Goal: Task Accomplishment & Management: Use online tool/utility

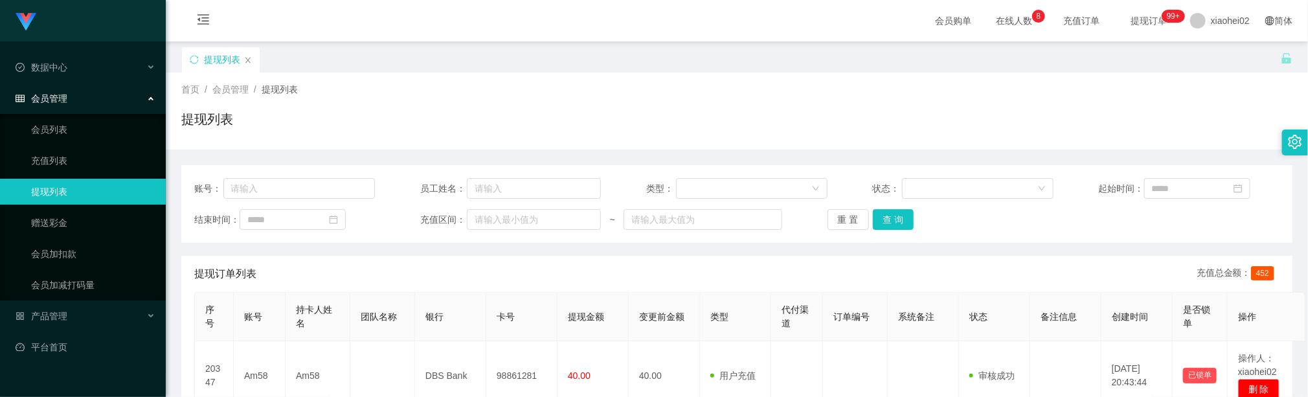
scroll to position [194, 0]
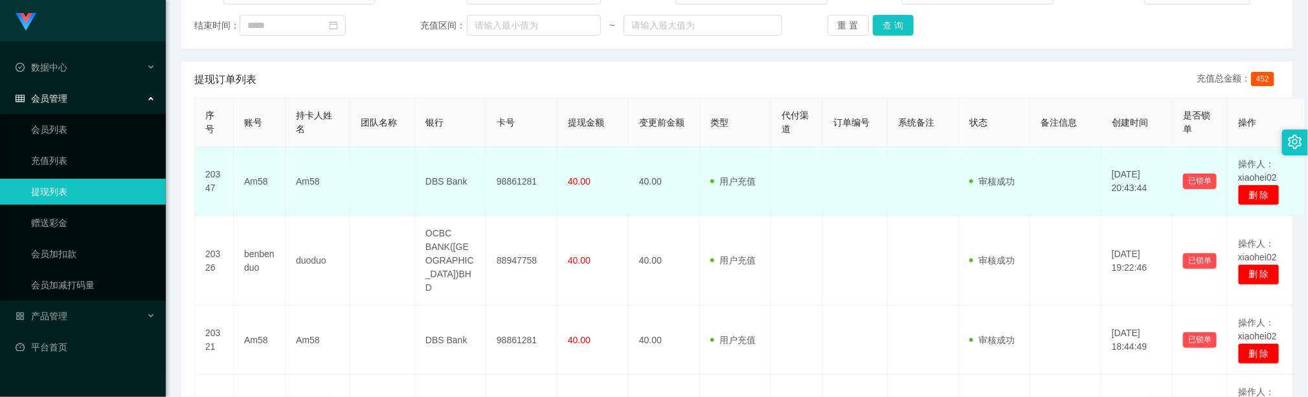
click at [379, 193] on td at bounding box center [382, 181] width 65 height 69
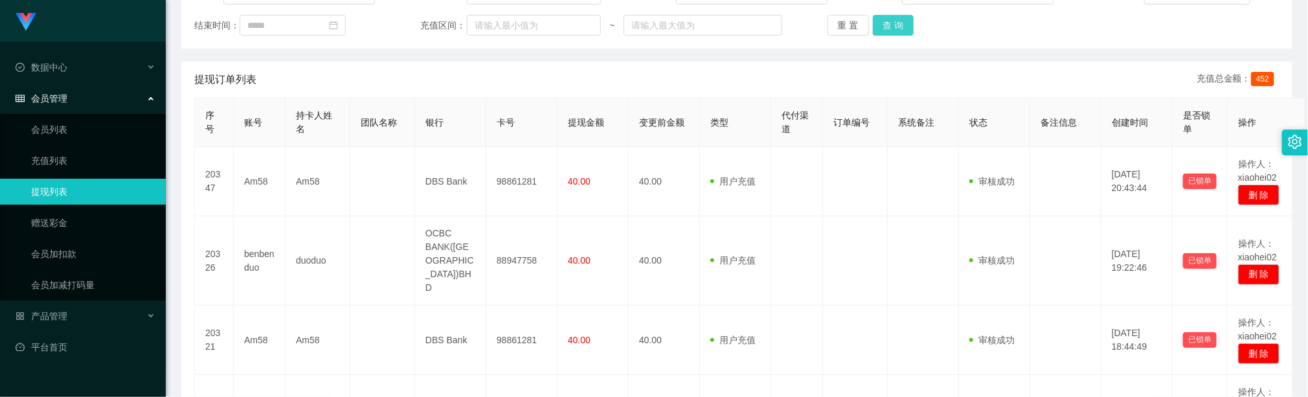
click at [907, 24] on button "查 询" at bounding box center [893, 25] width 41 height 21
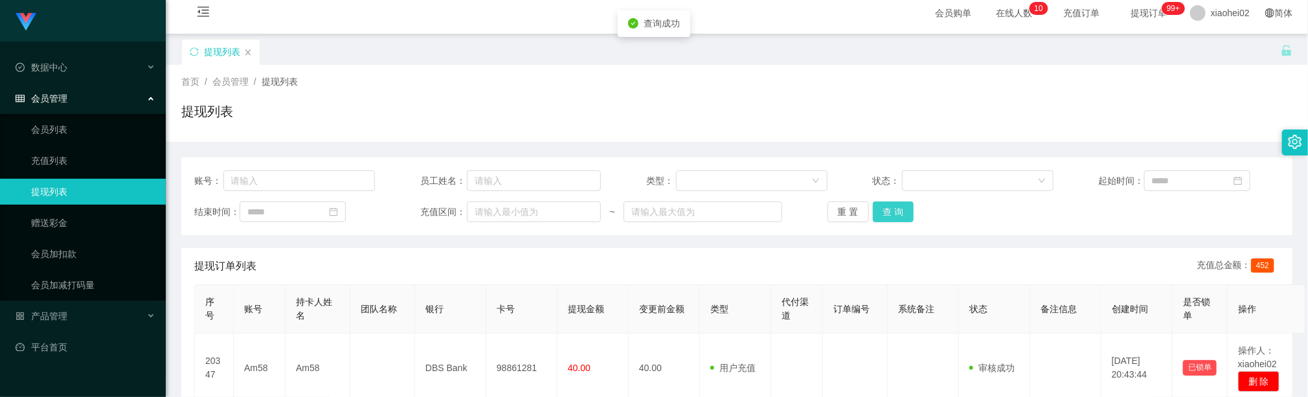
scroll to position [0, 0]
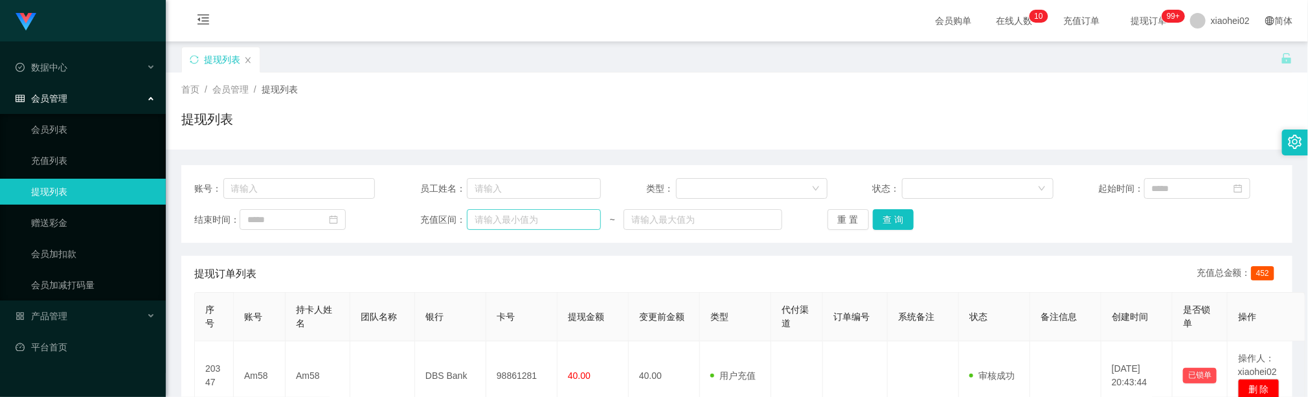
drag, startPoint x: 510, startPoint y: 232, endPoint x: 471, endPoint y: 216, distance: 42.1
click at [504, 232] on div "账号： 员工姓名： 类型： 状态： 起始时间： 结束时间： 充值区间： ~ 重 置 查 询" at bounding box center [736, 204] width 1111 height 78
click at [886, 226] on button "查 询" at bounding box center [893, 219] width 41 height 21
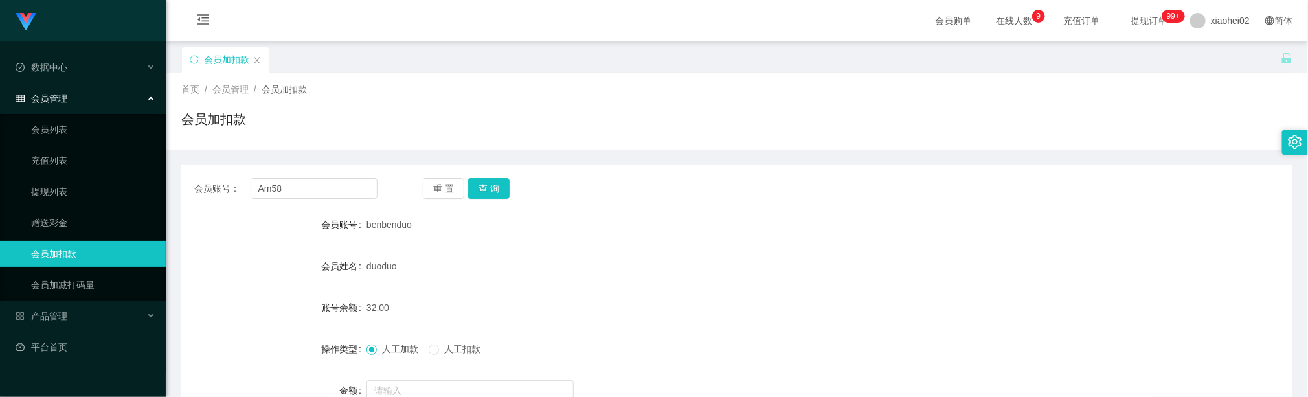
scroll to position [137, 0]
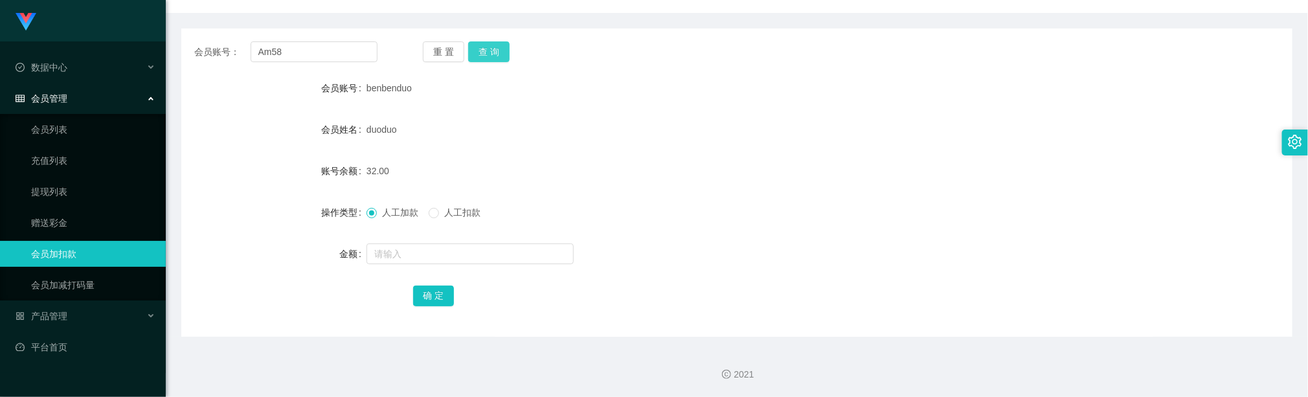
type input "Am58"
click at [490, 47] on button "查 询" at bounding box center [488, 51] width 41 height 21
click at [400, 256] on input "text" at bounding box center [470, 253] width 207 height 21
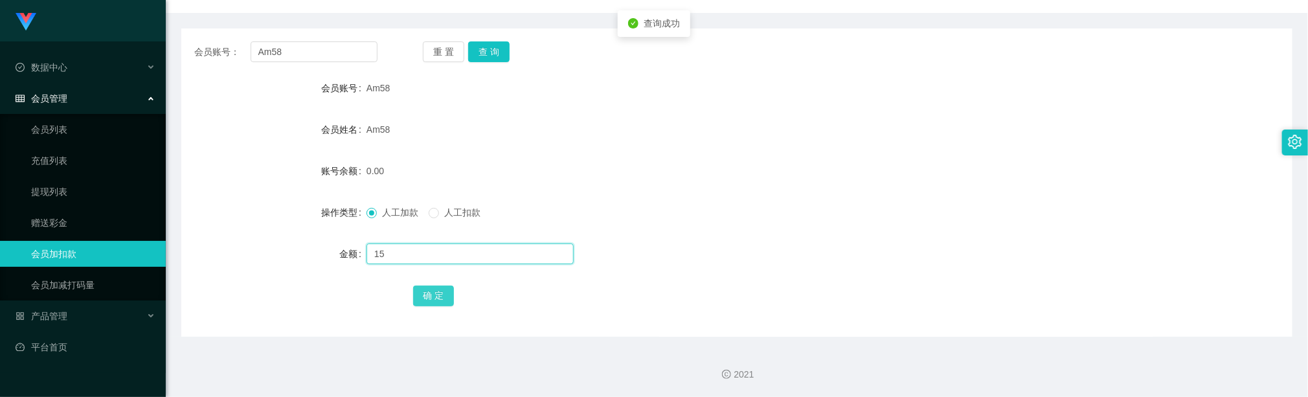
type input "15"
click at [437, 295] on button "确 定" at bounding box center [433, 296] width 41 height 21
drag, startPoint x: 683, startPoint y: 295, endPoint x: 606, endPoint y: 231, distance: 99.7
click at [674, 288] on div "确 定" at bounding box center [737, 295] width 648 height 26
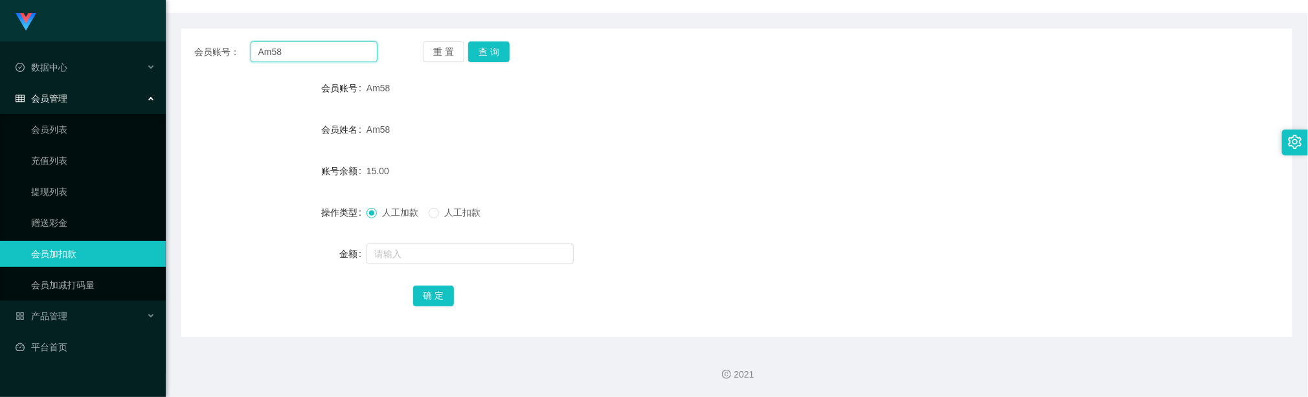
click at [346, 47] on input "Am58" at bounding box center [314, 51] width 127 height 21
paste input "Pennnysua"
type input "Pennnysua"
click at [492, 51] on button "查 询" at bounding box center [488, 51] width 41 height 21
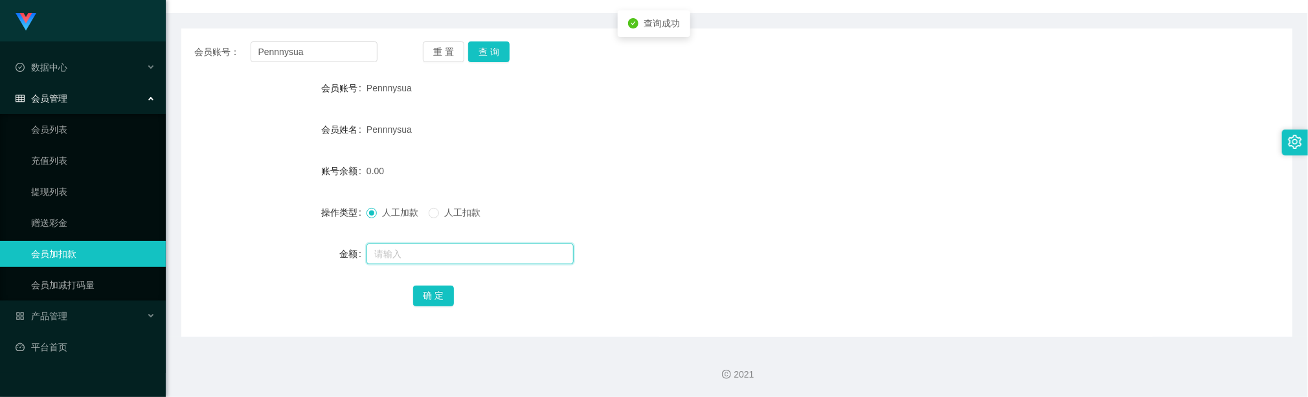
click at [422, 255] on input "text" at bounding box center [470, 253] width 207 height 21
type input "15"
drag, startPoint x: 436, startPoint y: 301, endPoint x: 441, endPoint y: 295, distance: 7.8
click at [438, 301] on button "确 定" at bounding box center [433, 296] width 41 height 21
click at [334, 45] on input "Pennnysua" at bounding box center [314, 51] width 127 height 21
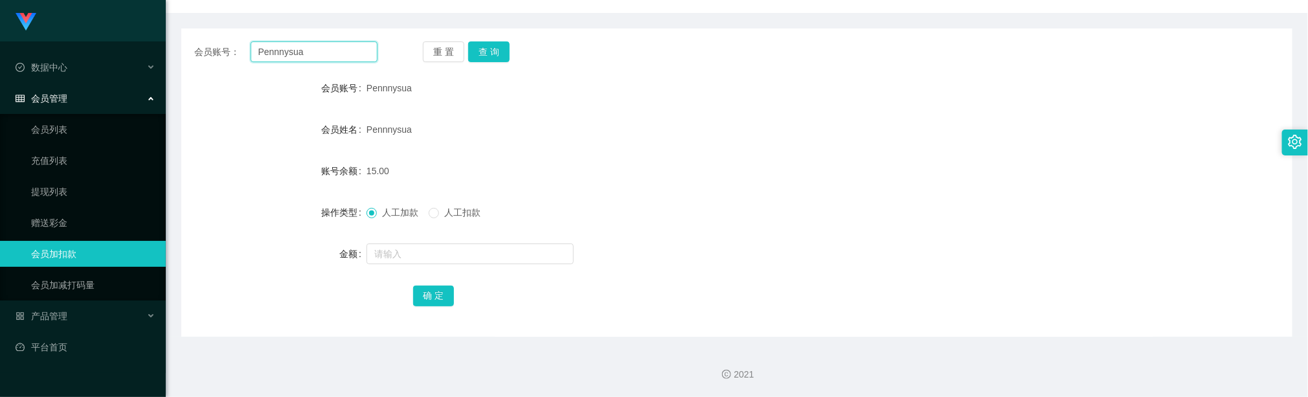
click at [334, 45] on input "Pennnysua" at bounding box center [314, 51] width 127 height 21
paste input "Am58"
type input "Am58"
click at [481, 47] on button "查 询" at bounding box center [488, 51] width 41 height 21
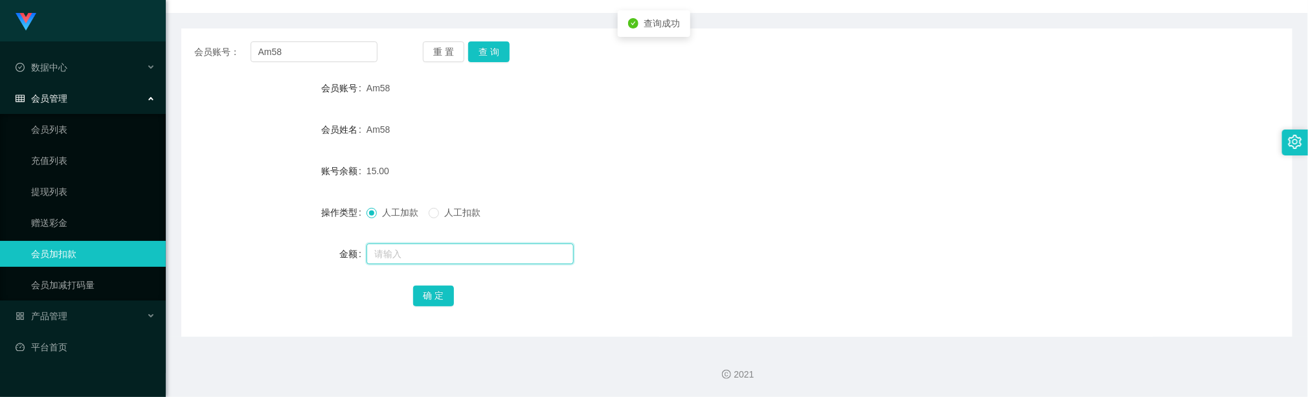
click at [414, 253] on input "text" at bounding box center [470, 253] width 207 height 21
type input "8"
click at [435, 296] on button "确 定" at bounding box center [433, 296] width 41 height 21
click at [666, 230] on form "会员账号 Am58 会员姓名 Am58 账号余额 23.00 操作类型 人工加款 人工扣款 金额 确 定" at bounding box center [736, 191] width 1111 height 233
click at [340, 51] on input "Am58" at bounding box center [314, 51] width 127 height 21
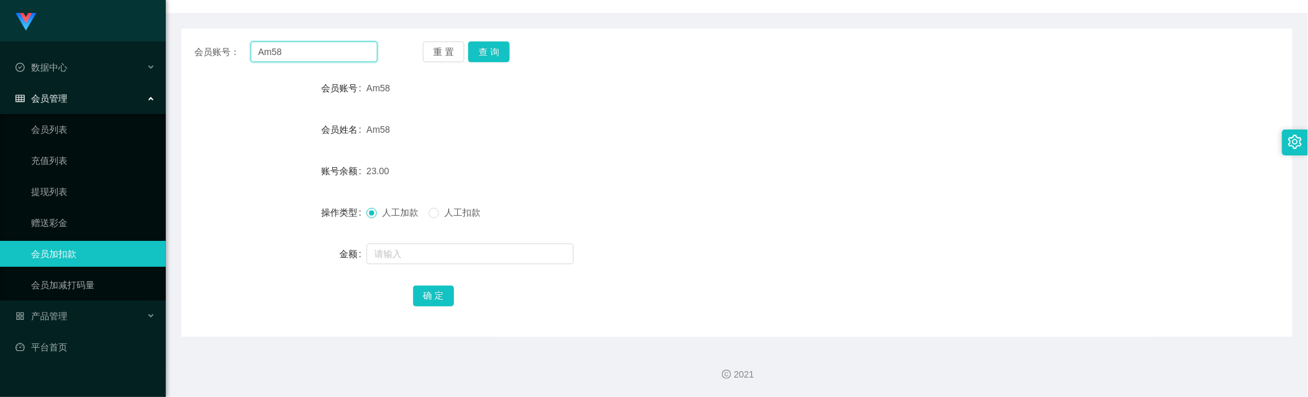
click at [340, 49] on input "Am58" at bounding box center [314, 51] width 127 height 21
paste input "Am58"
type input "Am58"
click at [495, 49] on button "查 询" at bounding box center [488, 51] width 41 height 21
click at [443, 273] on form "会员账号 Am58 会员姓名 Am58 账号余额 23.00 操作类型 人工加款 人工扣款 金额 确 定" at bounding box center [736, 191] width 1111 height 233
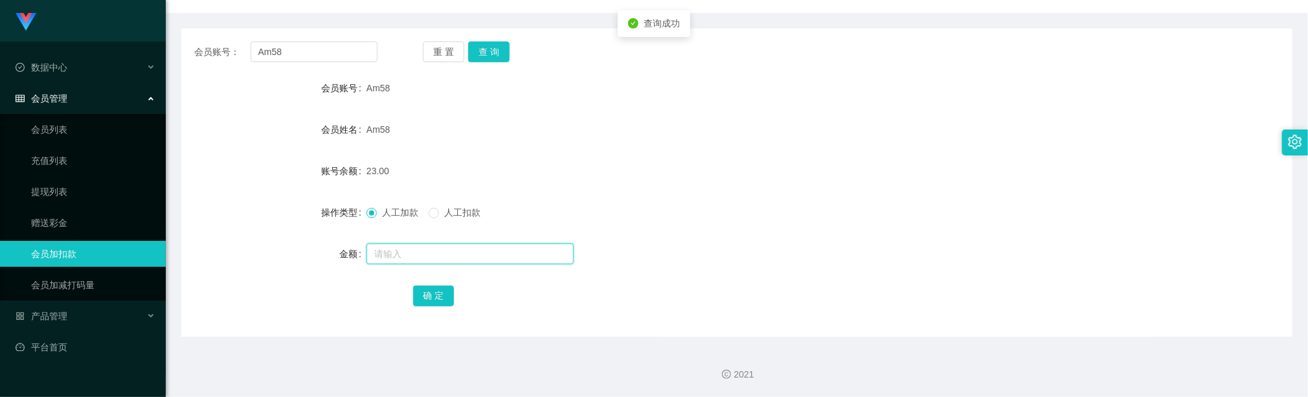
click at [443, 262] on input "text" at bounding box center [470, 253] width 207 height 21
type input "8"
click at [439, 297] on button "确 定" at bounding box center [433, 296] width 41 height 21
click at [774, 198] on form "会员账号 Am58 会员姓名 Am58 账号余额 31.00 操作类型 人工加款 人工扣款 金额 确 定" at bounding box center [736, 191] width 1111 height 233
click at [495, 35] on div "会员账号： Am58 重 置 查 询 会员账号 Am58 会员姓名 Am58 账号余额 31.00 操作类型 人工加款 人工扣款 金额 确 定" at bounding box center [736, 182] width 1111 height 308
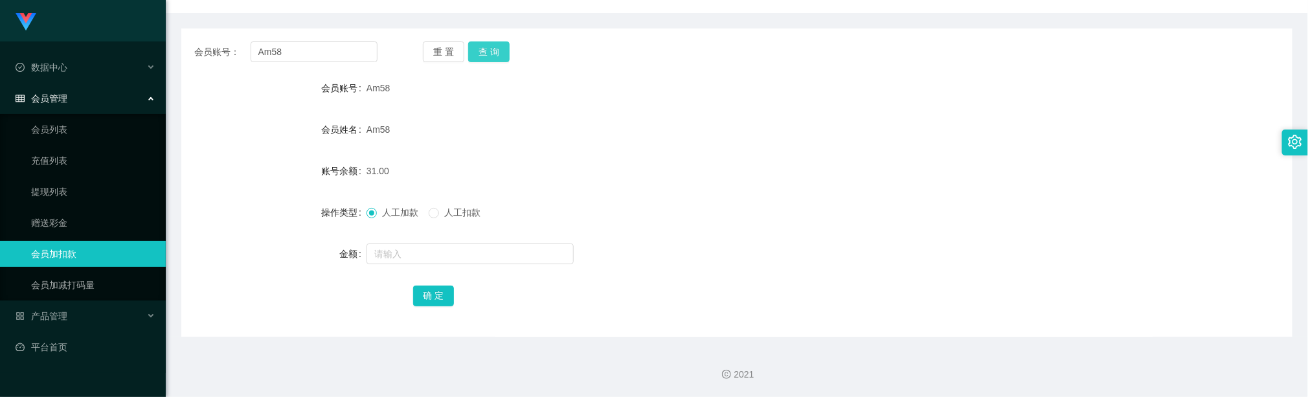
click at [494, 45] on button "查 询" at bounding box center [488, 51] width 41 height 21
click at [478, 249] on input "text" at bounding box center [470, 253] width 207 height 21
type input "8"
click at [427, 292] on button "确 定" at bounding box center [433, 296] width 41 height 21
drag, startPoint x: 366, startPoint y: 174, endPoint x: 383, endPoint y: 169, distance: 18.1
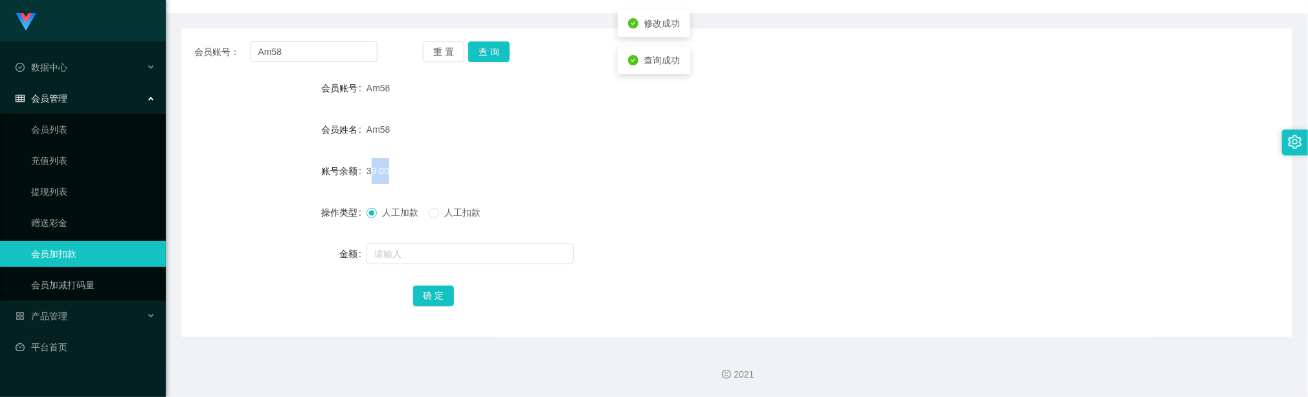
click at [383, 170] on span "39.00" at bounding box center [378, 171] width 23 height 10
click at [486, 169] on div "39.00" at bounding box center [691, 171] width 648 height 26
click at [638, 191] on form "会员账号 Am58 会员姓名 Am58 账号余额 39.00 操作类型 人工加款 人工扣款 金额 确 定" at bounding box center [736, 191] width 1111 height 233
click at [496, 47] on button "查 询" at bounding box center [488, 51] width 41 height 21
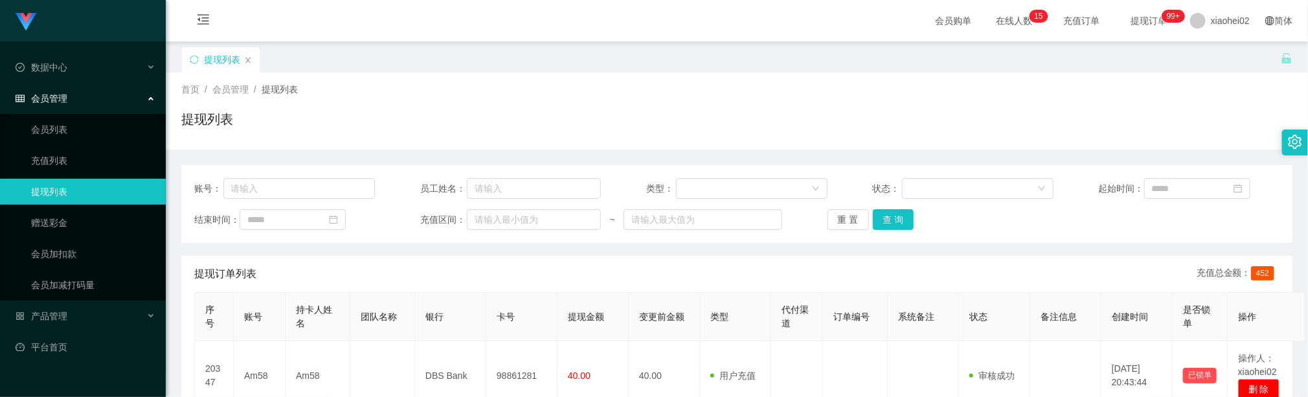
click at [387, 270] on div "提现订单列表 充值总金额： 452" at bounding box center [736, 274] width 1085 height 36
